Goal: Task Accomplishment & Management: Manage account settings

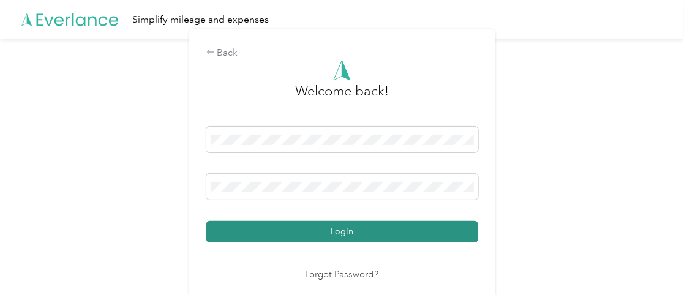
click at [325, 229] on button "Login" at bounding box center [342, 231] width 272 height 21
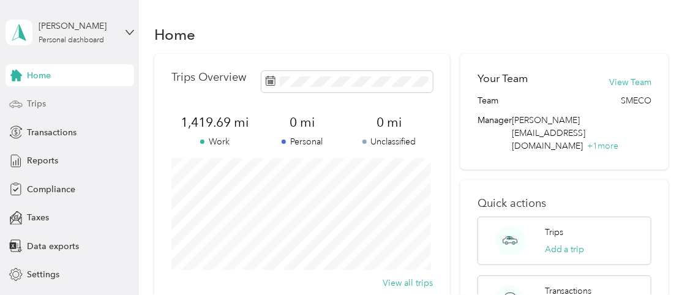
click at [32, 104] on span "Trips" at bounding box center [36, 103] width 19 height 13
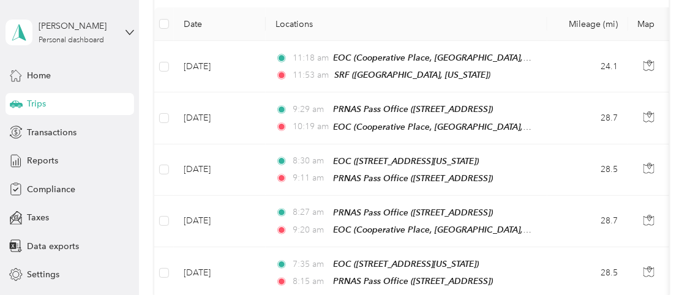
scroll to position [152, 0]
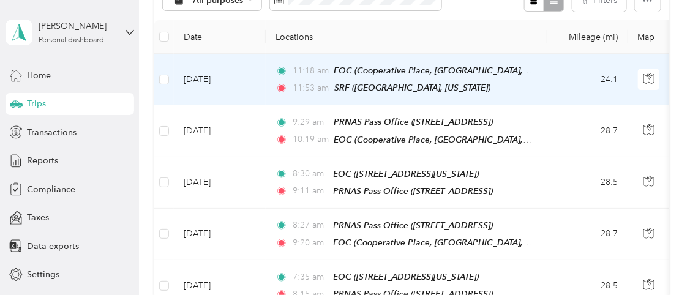
click at [223, 76] on td "[DATE]" at bounding box center [220, 79] width 92 height 51
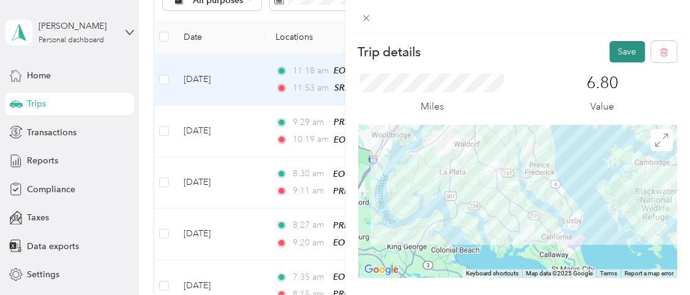
click at [617, 53] on button "Save" at bounding box center [627, 51] width 35 height 21
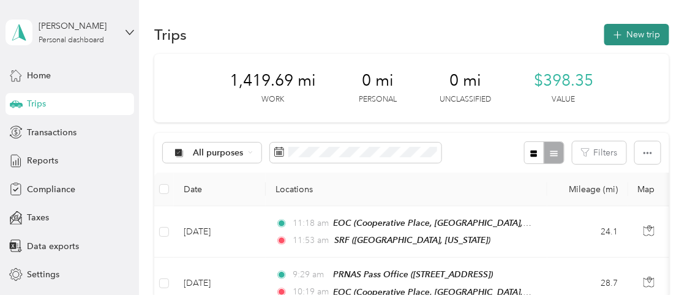
click at [641, 30] on button "New trip" at bounding box center [636, 34] width 65 height 21
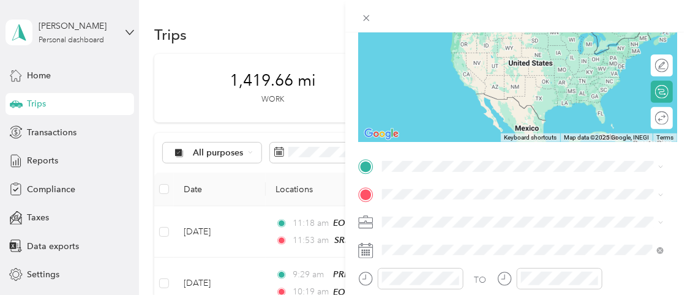
scroll to position [173, 0]
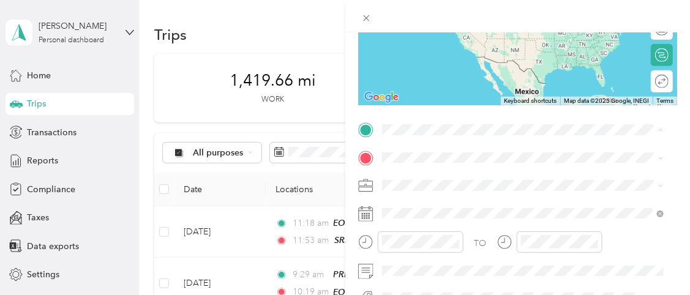
click at [452, 286] on div "EOC [STREET_ADDRESS][US_STATE]" at bounding box center [466, 275] width 122 height 26
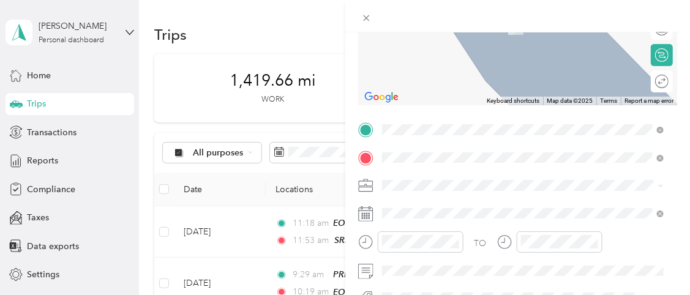
click at [435, 13] on span "[STREET_ADDRESS][US_STATE]" at bounding box center [466, 7] width 122 height 11
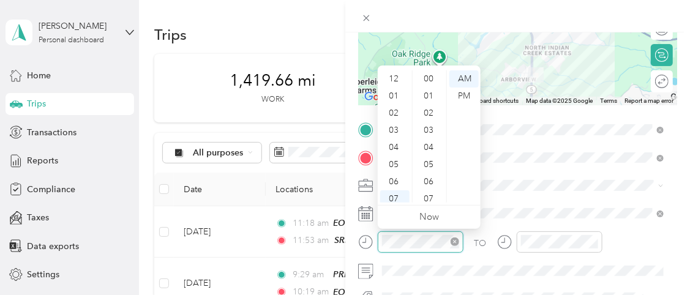
scroll to position [73, 0]
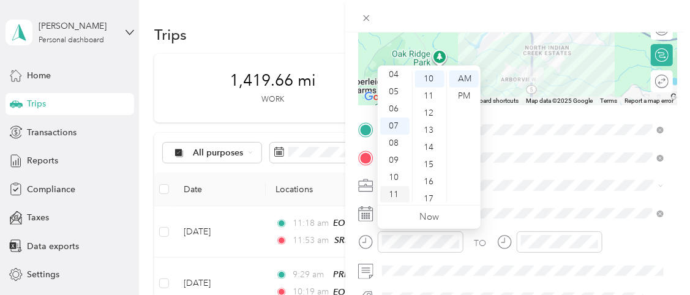
click at [395, 195] on div "11" at bounding box center [394, 194] width 29 height 17
click at [431, 163] on div "35" at bounding box center [429, 163] width 29 height 17
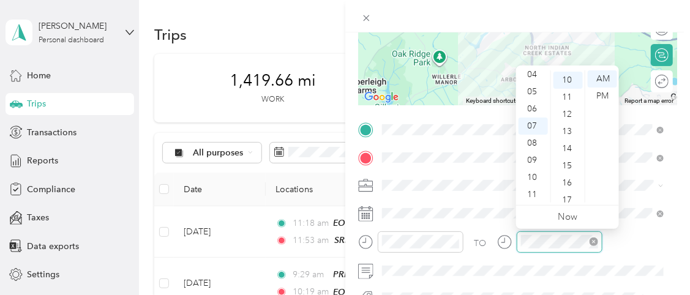
scroll to position [171, 0]
click at [535, 190] on div "11" at bounding box center [532, 194] width 29 height 17
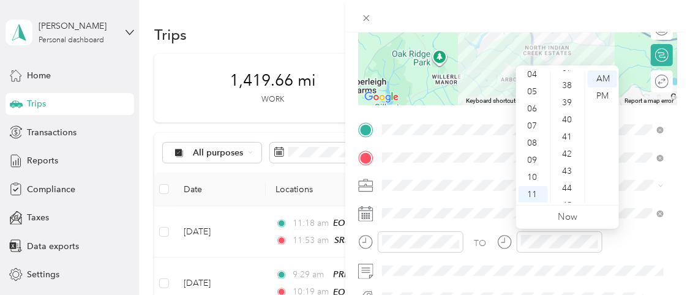
scroll to position [671, 0]
click at [565, 177] on div "45" at bounding box center [567, 178] width 29 height 17
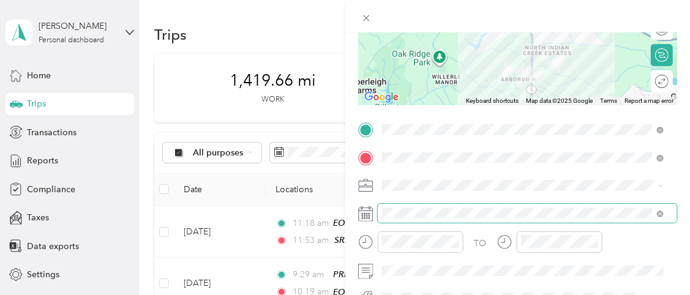
click at [390, 221] on span at bounding box center [528, 214] width 300 height 20
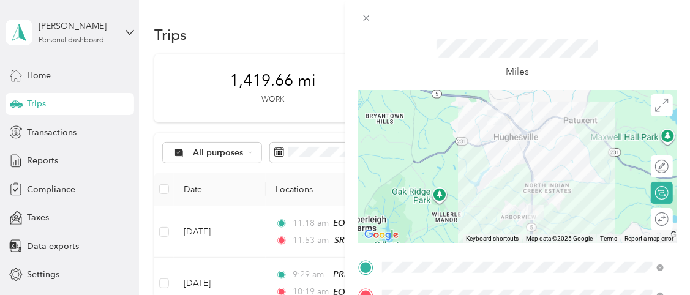
scroll to position [0, 0]
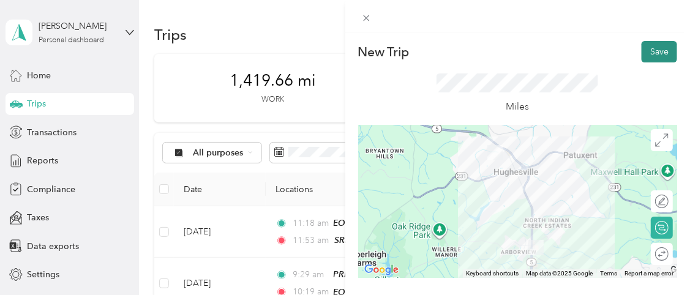
click at [655, 48] on button "Save" at bounding box center [658, 51] width 35 height 21
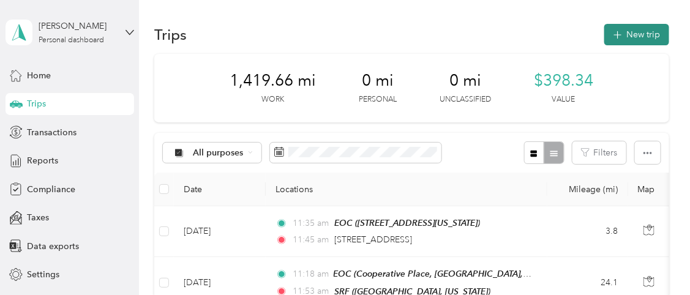
click at [636, 37] on button "New trip" at bounding box center [636, 34] width 65 height 21
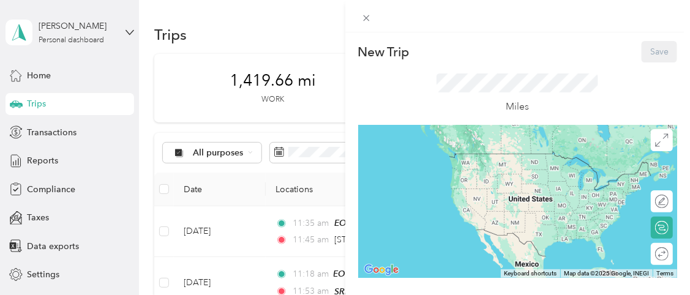
click at [199, 227] on div "New Trip Save This trip cannot be edited because it is either under review, app…" at bounding box center [345, 147] width 690 height 295
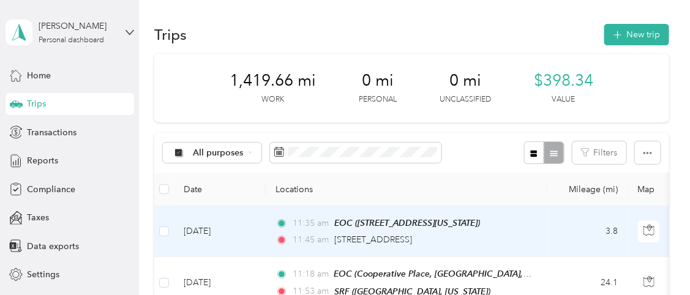
click at [199, 227] on td "[DATE]" at bounding box center [220, 231] width 92 height 51
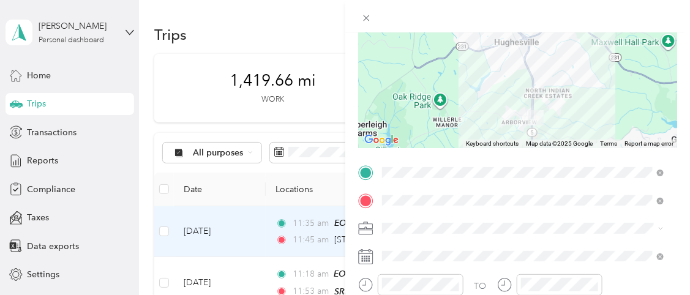
scroll to position [132, 0]
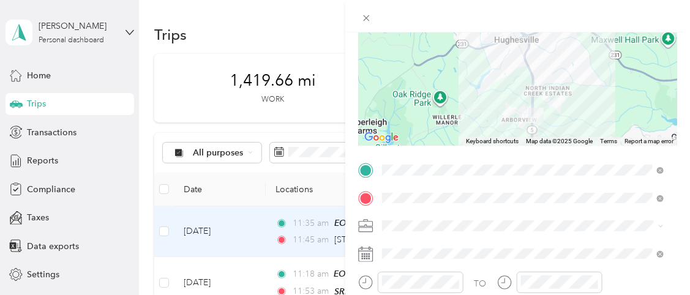
click at [367, 256] on icon at bounding box center [365, 254] width 15 height 15
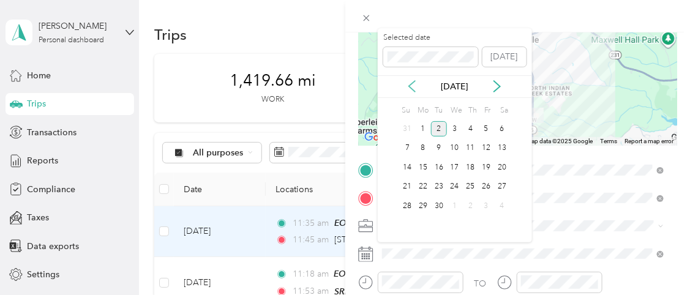
click at [413, 87] on icon at bounding box center [412, 86] width 12 height 12
click at [457, 201] on div "27" at bounding box center [455, 205] width 16 height 15
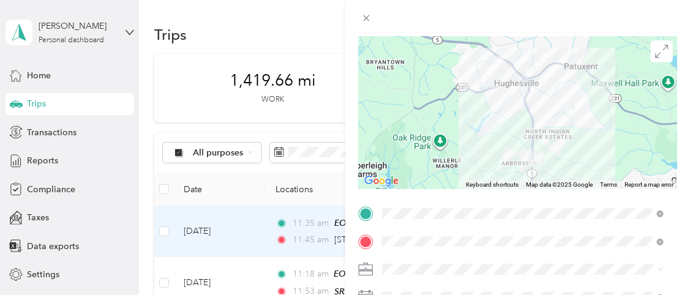
scroll to position [0, 0]
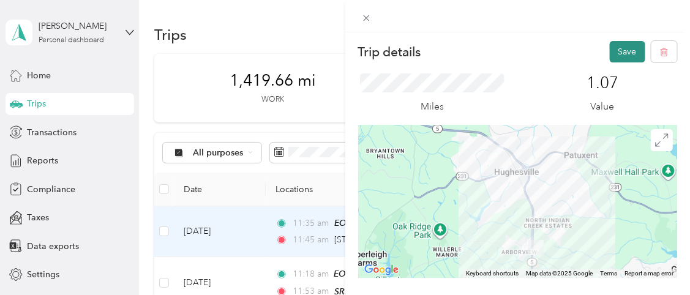
click at [616, 54] on button "Save" at bounding box center [627, 51] width 35 height 21
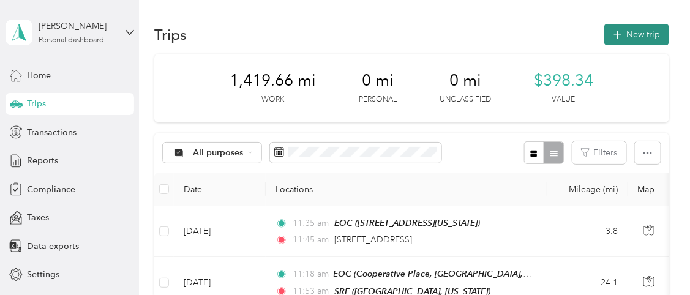
click at [618, 31] on icon "button" at bounding box center [617, 35] width 14 height 14
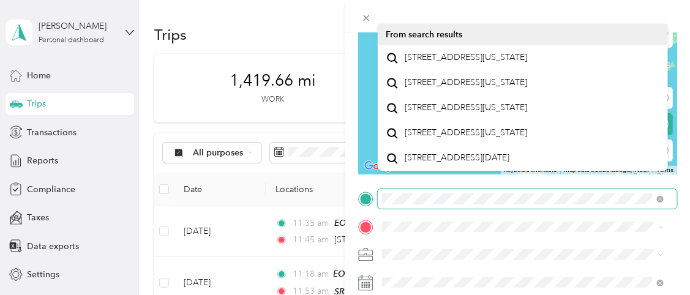
scroll to position [95, 0]
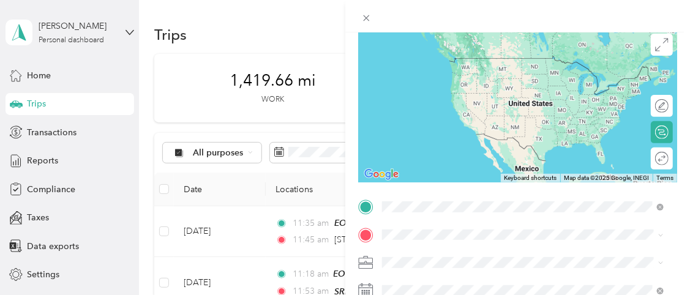
click at [474, 63] on span "[STREET_ADDRESS][US_STATE]" at bounding box center [466, 57] width 122 height 11
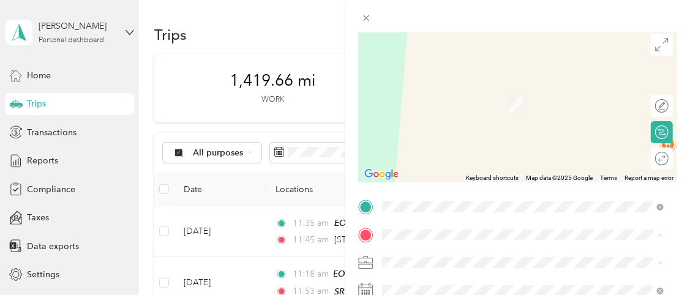
click at [420, 198] on span "[STREET_ADDRESS][US_STATE]" at bounding box center [466, 193] width 122 height 10
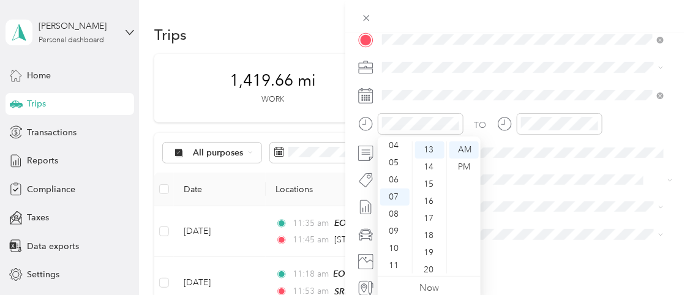
scroll to position [0, 0]
click at [397, 153] on div "12" at bounding box center [394, 149] width 29 height 17
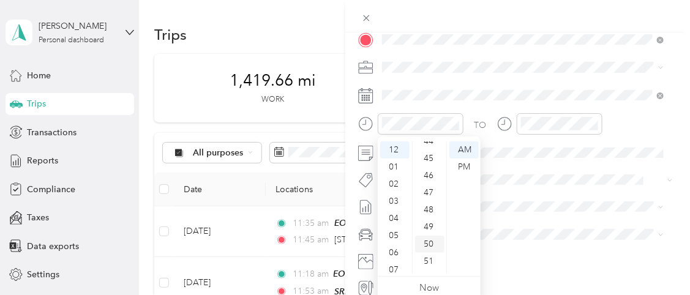
click at [433, 244] on div "50" at bounding box center [429, 244] width 29 height 17
click at [462, 164] on div "PM" at bounding box center [463, 167] width 29 height 17
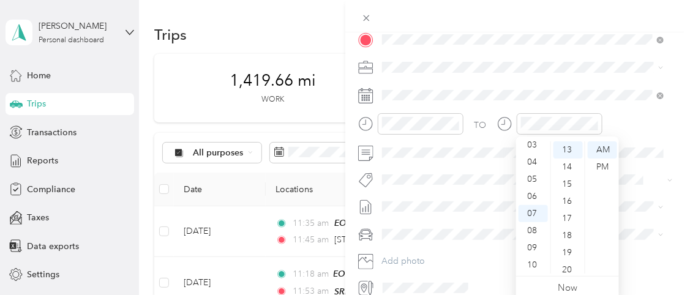
scroll to position [0, 0]
click at [532, 167] on div "01" at bounding box center [532, 167] width 29 height 17
click at [565, 151] on div "00" at bounding box center [567, 149] width 29 height 17
click at [600, 168] on div "PM" at bounding box center [602, 167] width 29 height 17
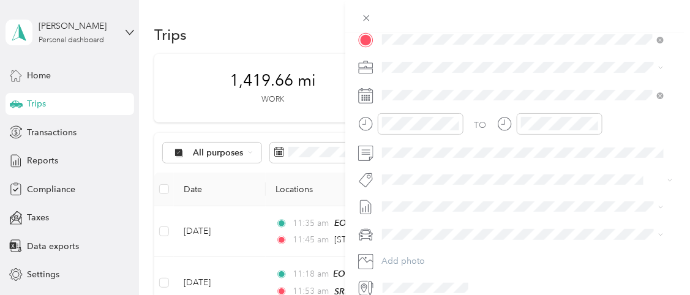
click at [367, 96] on icon at bounding box center [365, 95] width 15 height 15
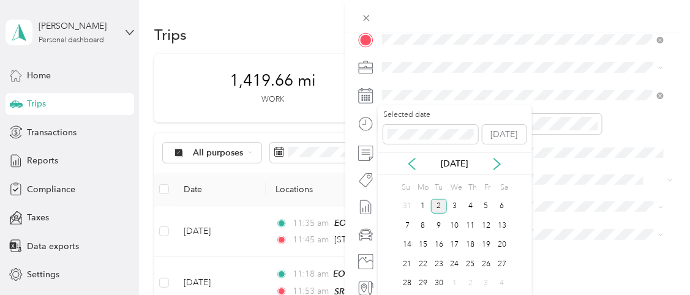
click at [418, 165] on div "[DATE]" at bounding box center [455, 163] width 154 height 13
click at [413, 163] on icon at bounding box center [412, 164] width 12 height 12
click at [457, 284] on div "27" at bounding box center [455, 283] width 16 height 15
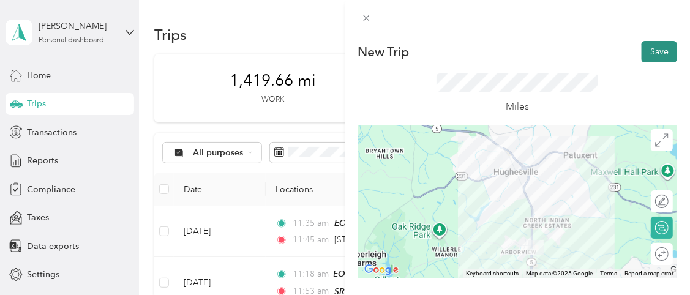
click at [649, 51] on button "Save" at bounding box center [658, 51] width 35 height 21
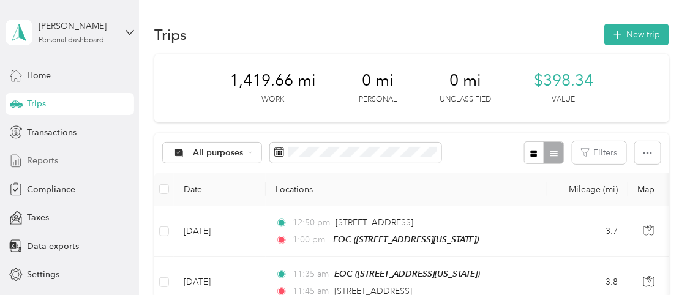
click at [34, 160] on span "Reports" at bounding box center [42, 160] width 31 height 13
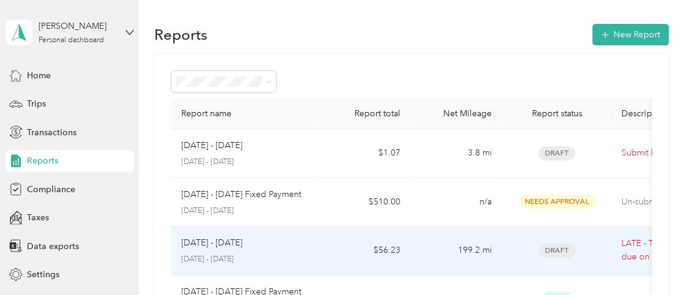
click at [209, 247] on p "[DATE] - [DATE]" at bounding box center [211, 242] width 61 height 13
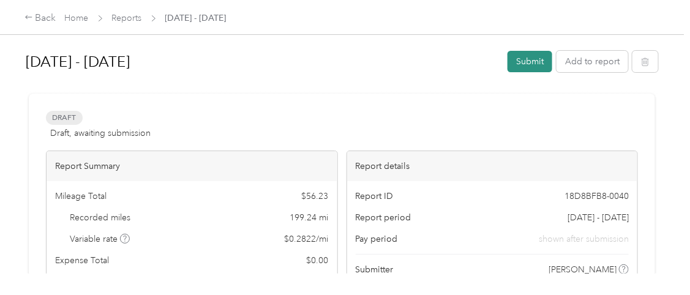
click at [524, 69] on button "Submit" at bounding box center [529, 61] width 45 height 21
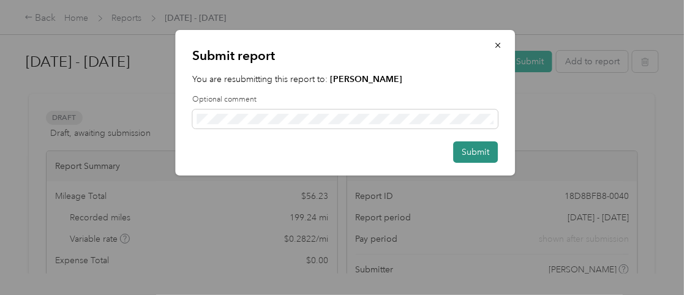
click at [465, 152] on button "Submit" at bounding box center [475, 151] width 45 height 21
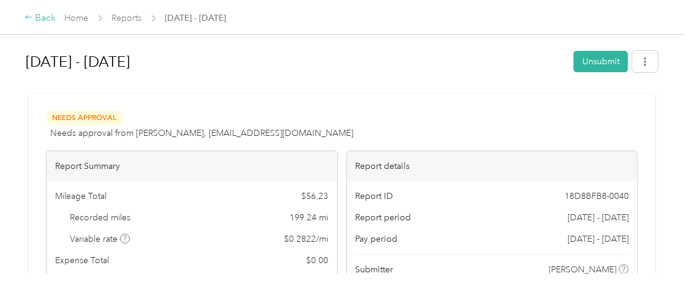
click at [43, 15] on div "Back" at bounding box center [40, 18] width 32 height 15
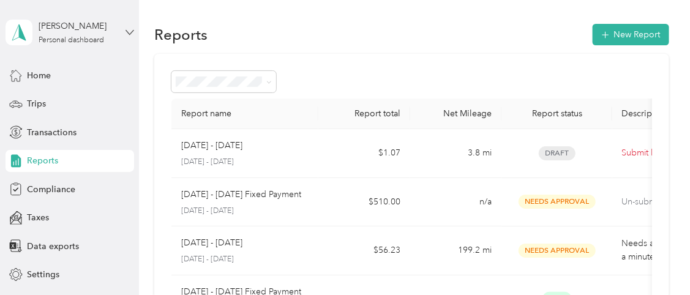
click at [125, 31] on icon at bounding box center [129, 32] width 9 height 9
click at [52, 99] on div "Log out" at bounding box center [35, 100] width 47 height 13
